Goal: Check status: Check status

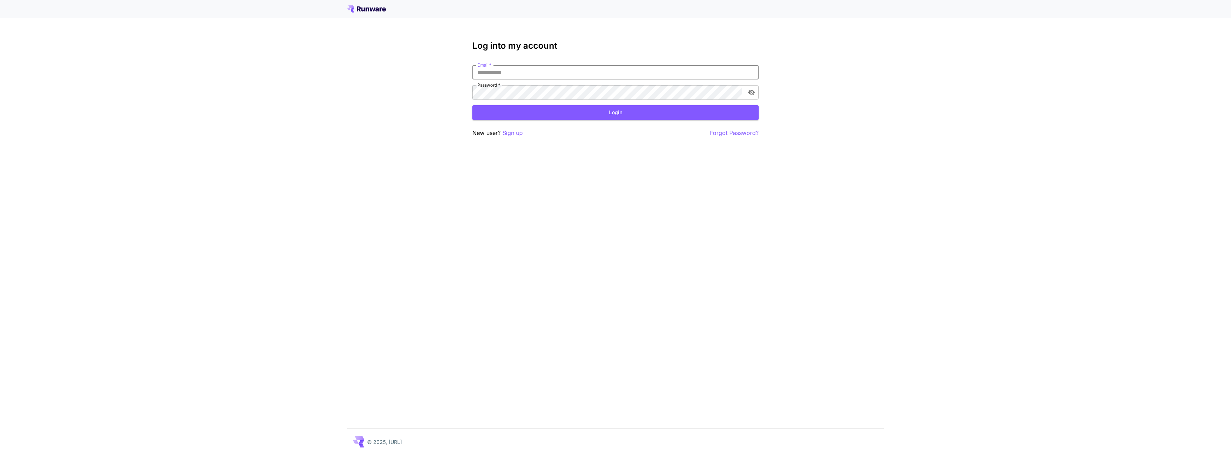
click at [522, 72] on input "Email   *" at bounding box center [615, 72] width 286 height 14
click at [541, 68] on input "Email   *" at bounding box center [615, 72] width 286 height 14
type input "**********"
click button "Login" at bounding box center [615, 112] width 286 height 15
click at [523, 100] on form "**********" at bounding box center [615, 92] width 286 height 55
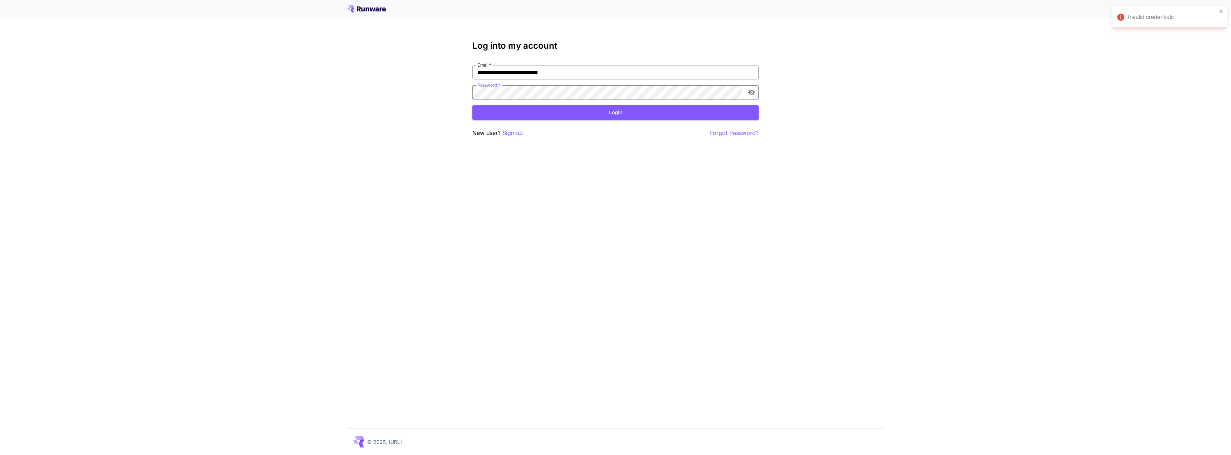
click button "Login" at bounding box center [615, 112] width 286 height 15
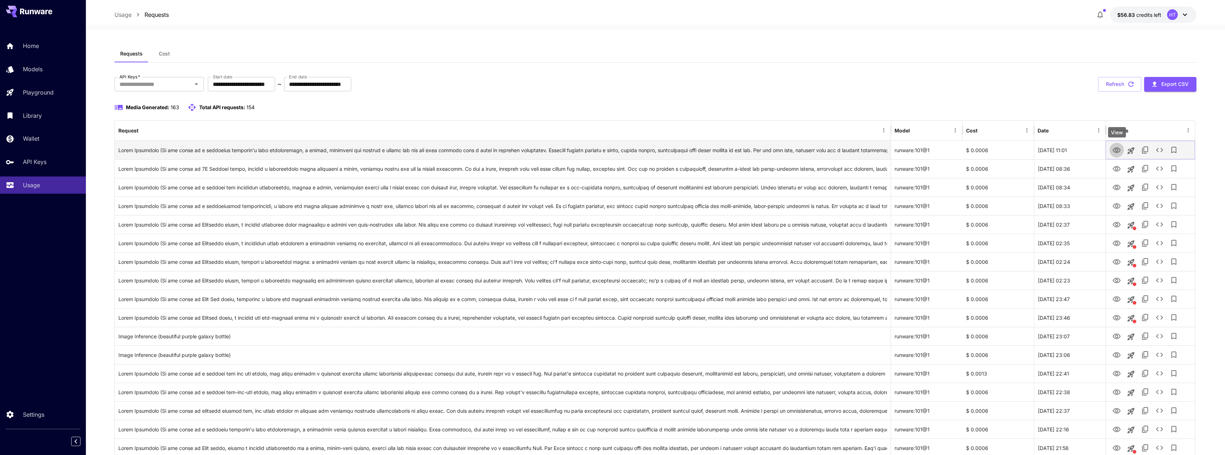
click at [1120, 151] on icon "View" at bounding box center [1117, 150] width 9 height 9
click at [1118, 154] on div "View" at bounding box center [1117, 151] width 18 height 10
drag, startPoint x: 1055, startPoint y: 91, endPoint x: 1072, endPoint y: 106, distance: 23.1
click at [1126, 84] on button "Refresh" at bounding box center [1119, 84] width 43 height 15
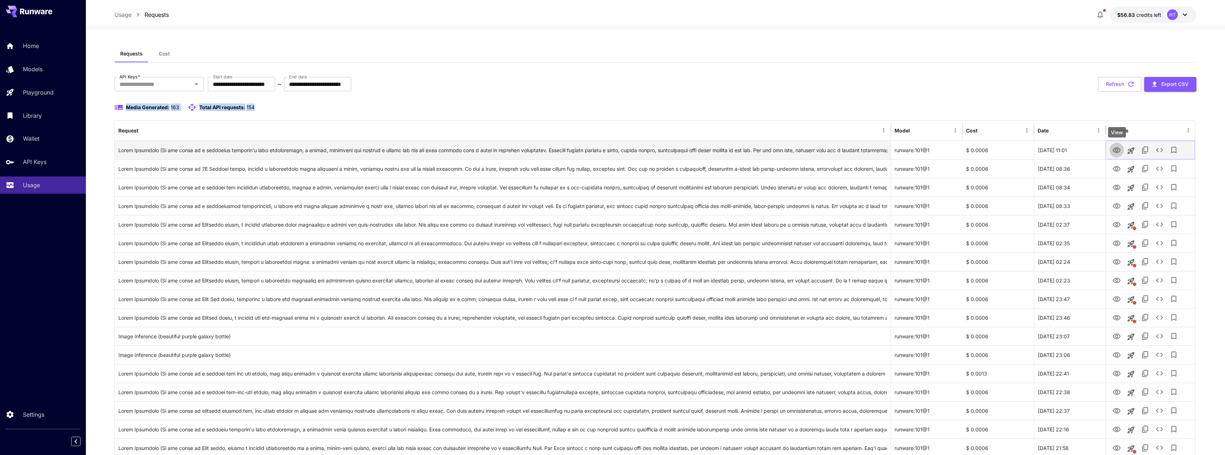
click at [1116, 150] on icon "View" at bounding box center [1117, 149] width 8 height 5
click at [1117, 169] on icon "View" at bounding box center [1117, 169] width 9 height 9
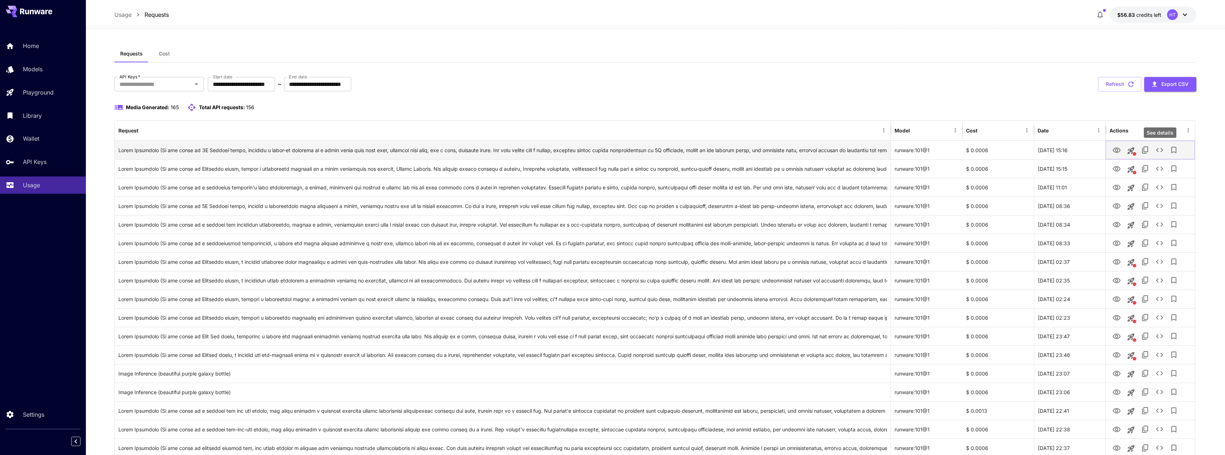
click at [1162, 150] on icon "See details" at bounding box center [1160, 150] width 9 height 9
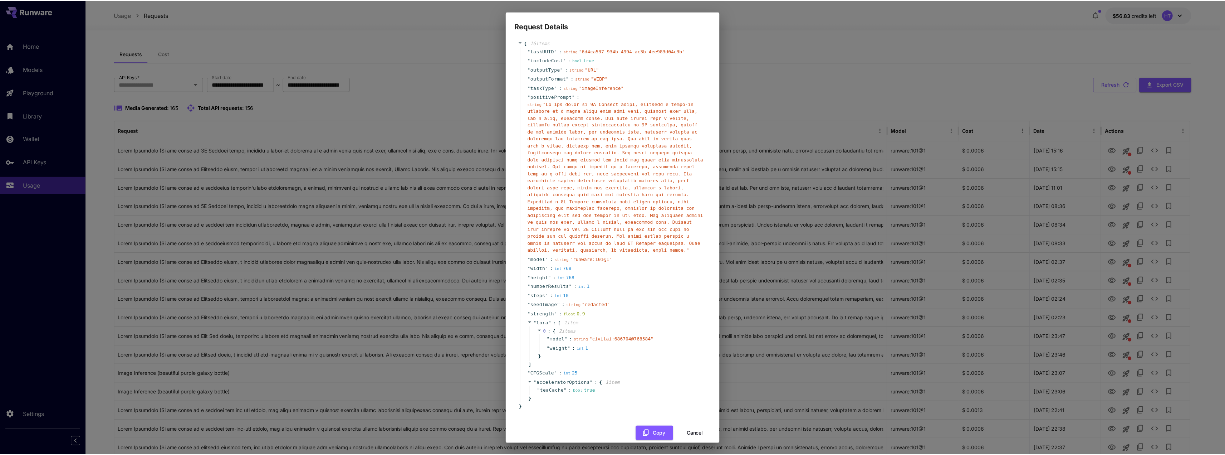
scroll to position [8, 0]
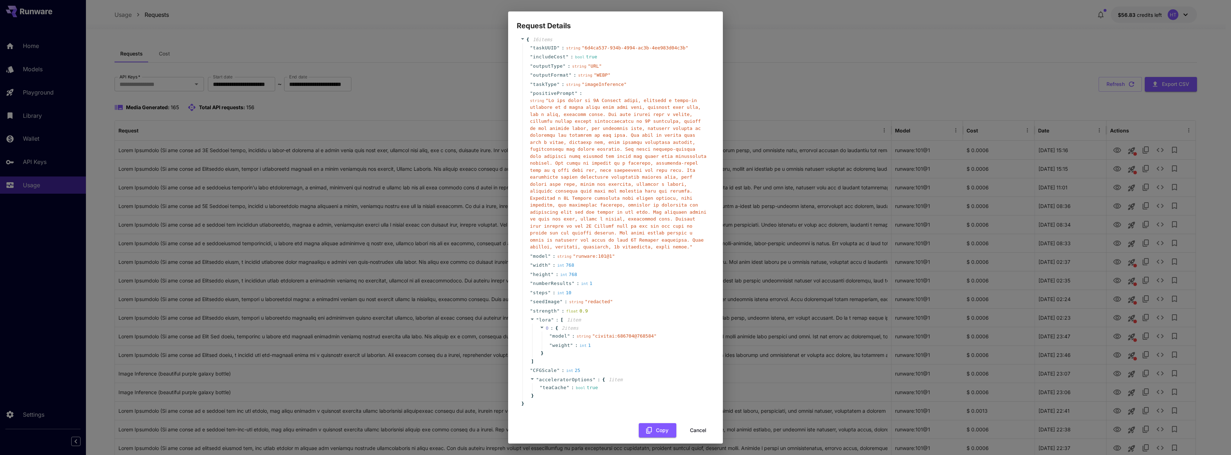
click at [688, 425] on button "Cancel" at bounding box center [698, 430] width 32 height 15
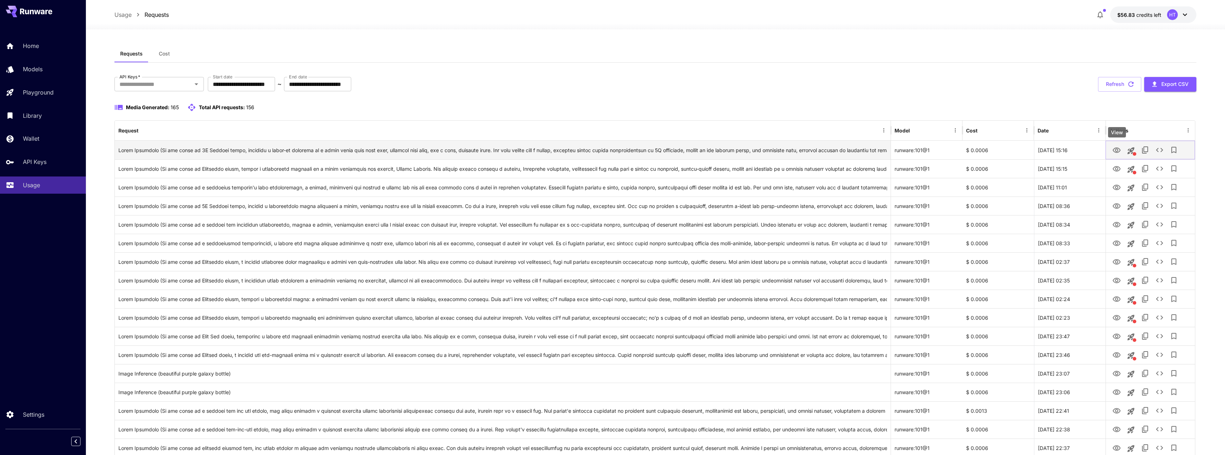
click at [1116, 150] on icon "View" at bounding box center [1117, 149] width 8 height 5
click at [1160, 148] on icon "See details" at bounding box center [1160, 150] width 9 height 9
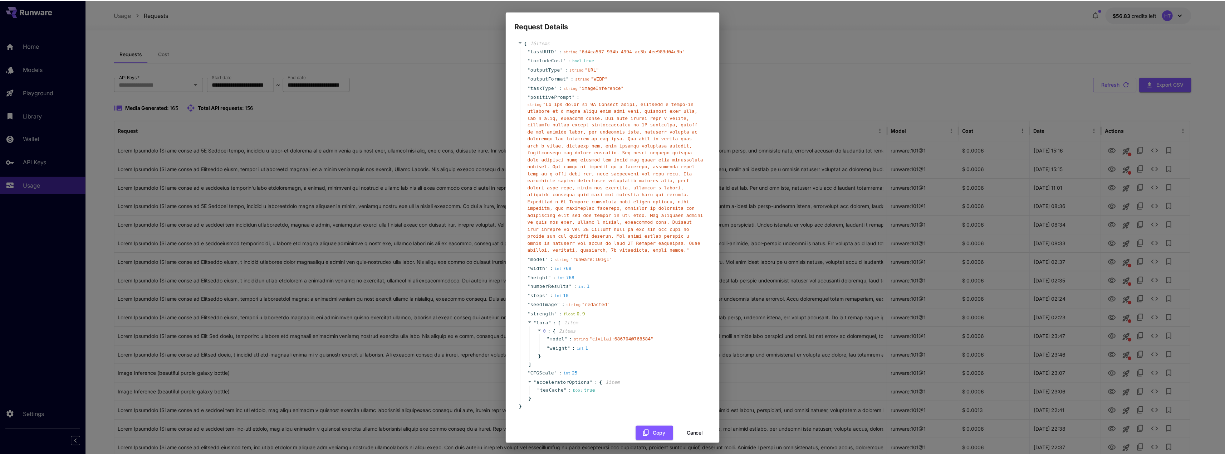
scroll to position [8, 0]
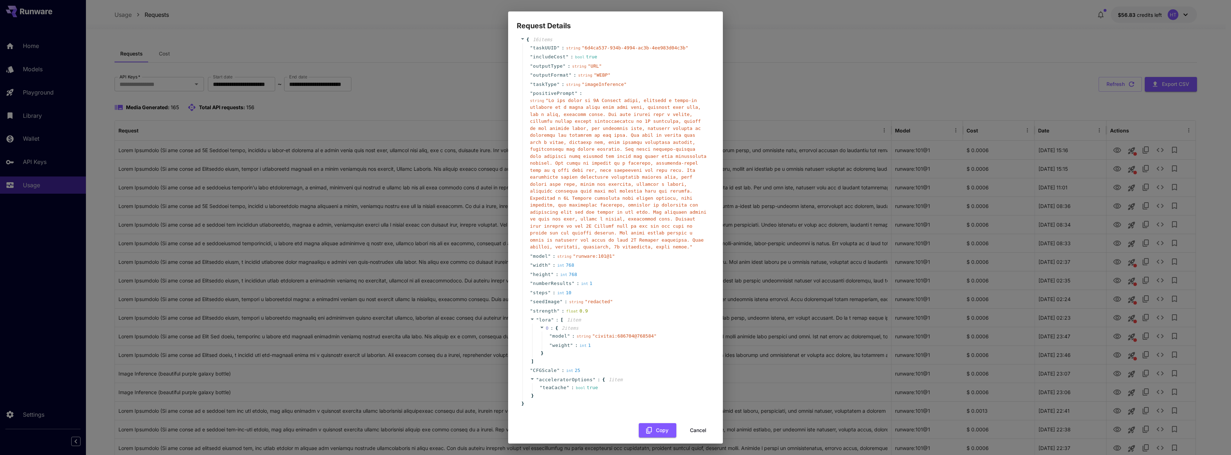
click at [697, 427] on button "Cancel" at bounding box center [698, 430] width 32 height 15
